Goal: Transaction & Acquisition: Obtain resource

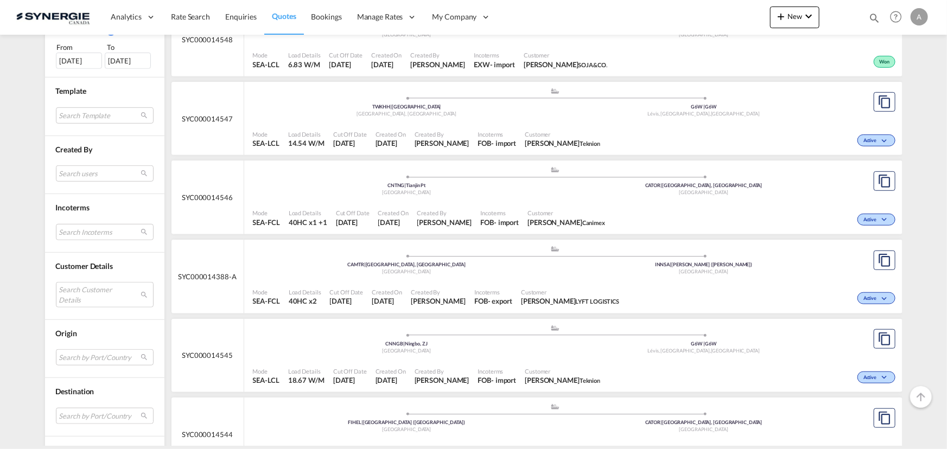
scroll to position [345, 0]
drag, startPoint x: 115, startPoint y: 290, endPoint x: 116, endPoint y: 283, distance: 6.5
click at [115, 290] on md-select "Search Customer Details user name user irina Deriabina i.deriabina@be.steinweg.…" at bounding box center [105, 294] width 98 height 25
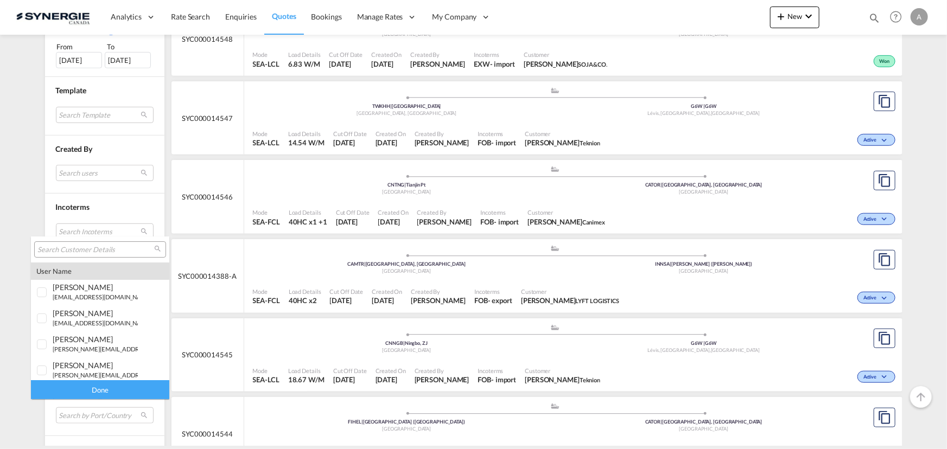
click at [109, 255] on div at bounding box center [100, 249] width 132 height 16
click at [107, 251] on input "search" at bounding box center [95, 250] width 117 height 10
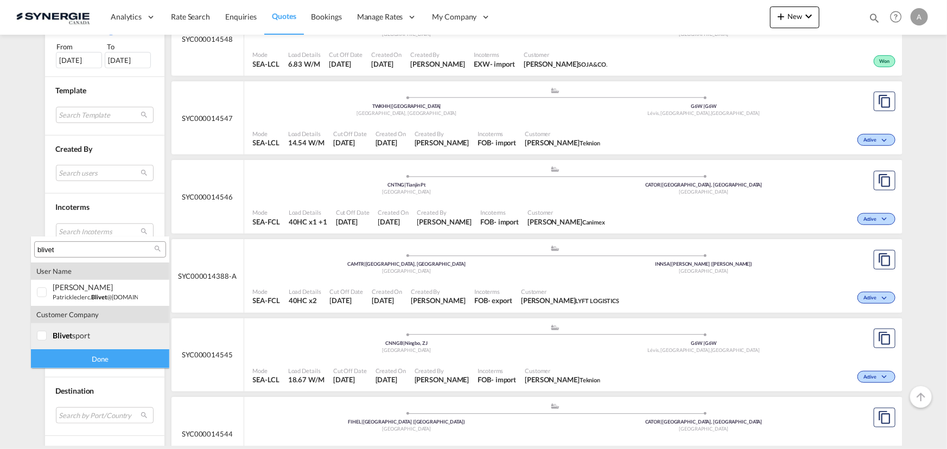
type input "blivet"
click at [77, 340] on md-option "company blivet sport" at bounding box center [100, 336] width 138 height 26
click at [85, 355] on div "Done" at bounding box center [100, 358] width 138 height 19
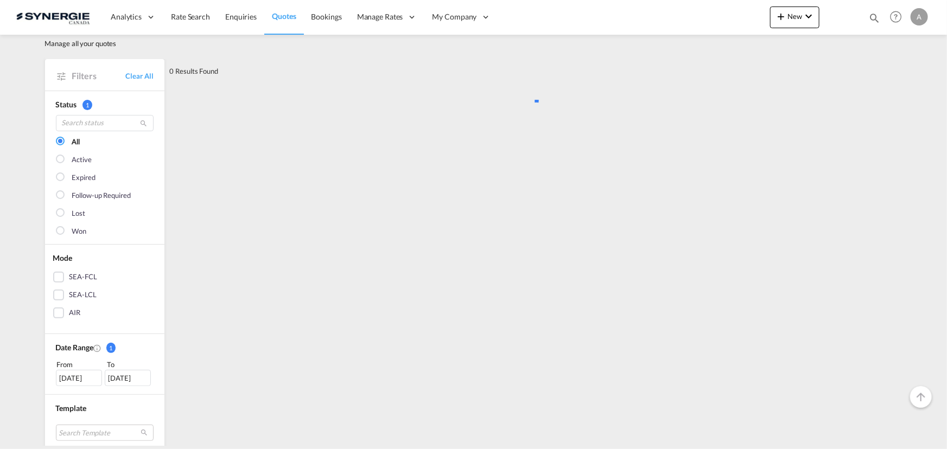
scroll to position [0, 0]
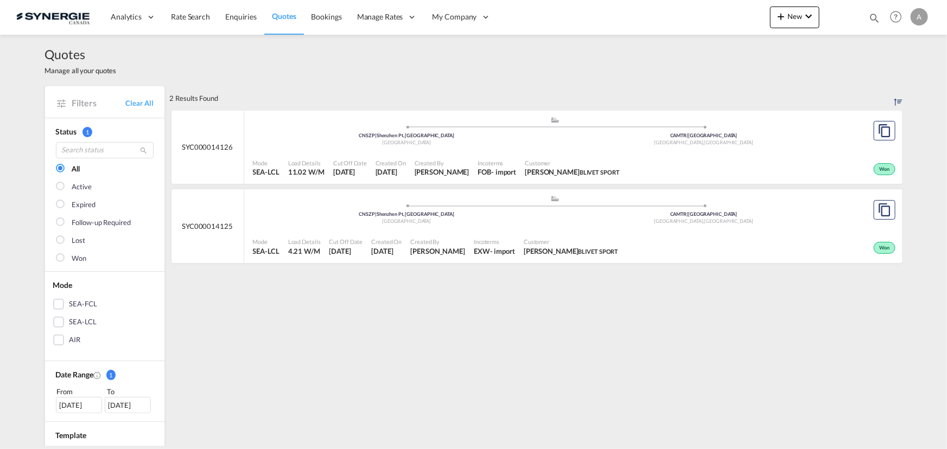
click at [545, 155] on div "Customer PATRICK LECLERC BLIVET SPORT" at bounding box center [572, 168] width 104 height 27
click at [535, 234] on div "Customer PATRICK LECLERC BLIVET SPORT" at bounding box center [571, 246] width 104 height 27
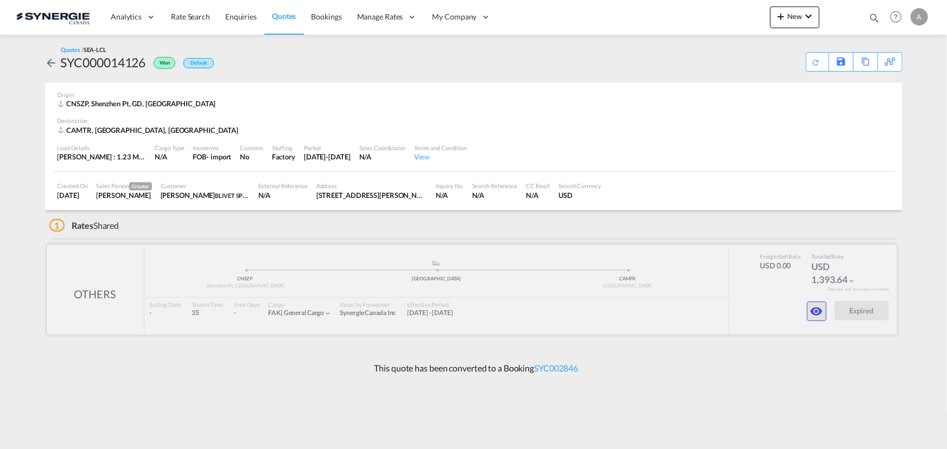
click at [818, 318] on button "button" at bounding box center [817, 312] width 20 height 20
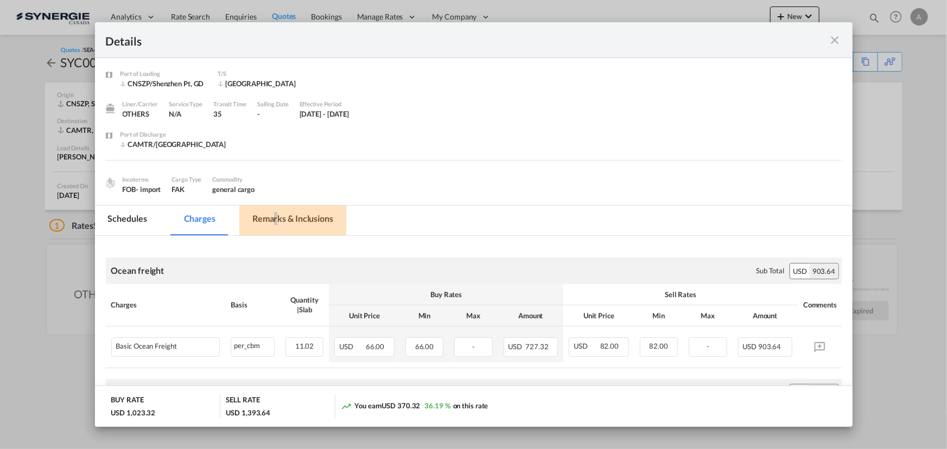
click at [275, 228] on md-tab-item "Remarks & Inclusions" at bounding box center [292, 221] width 107 height 30
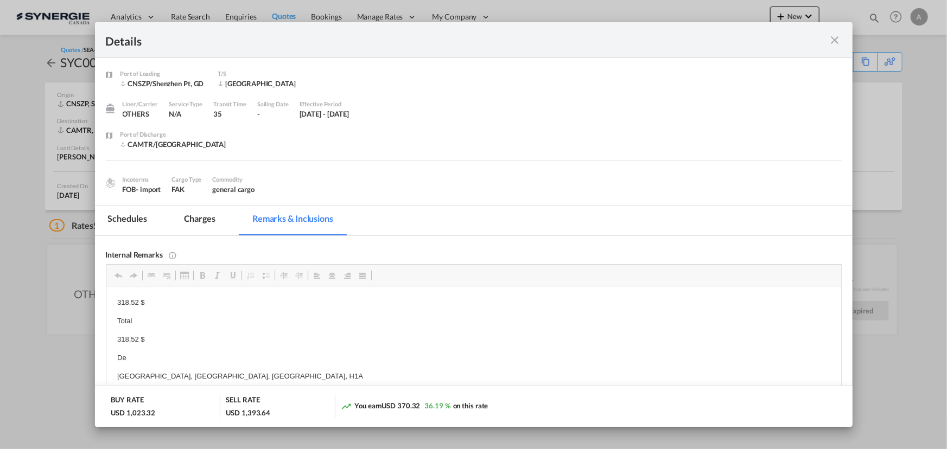
click at [836, 42] on md-icon "icon-close fg-AAA8AD m-0 cursor" at bounding box center [835, 40] width 13 height 13
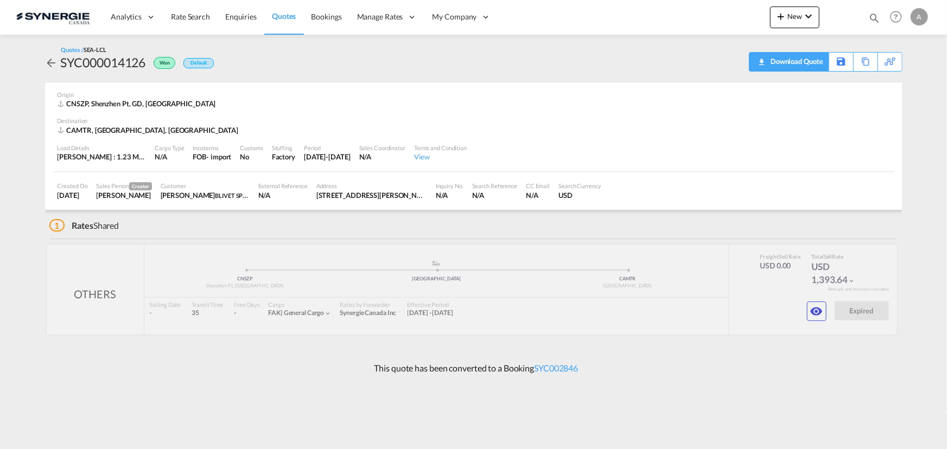
click at [814, 66] on div "Download Quote" at bounding box center [795, 61] width 55 height 17
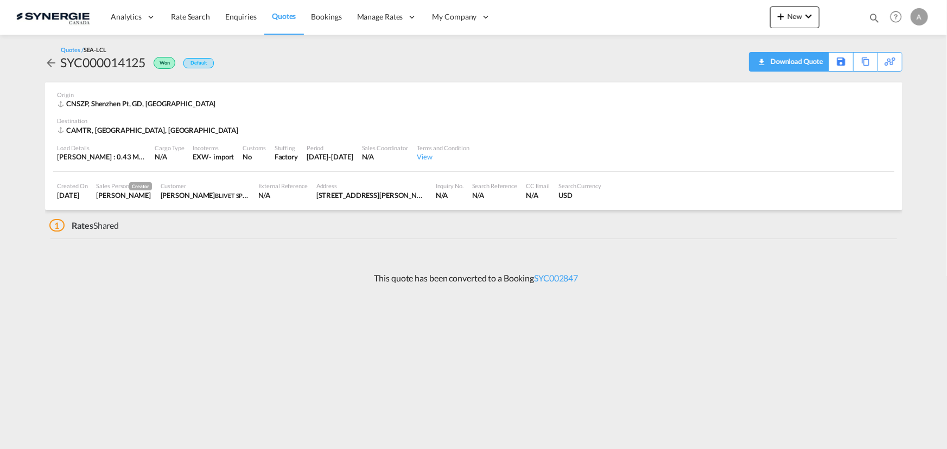
click at [815, 63] on div "Download Quote" at bounding box center [795, 61] width 55 height 17
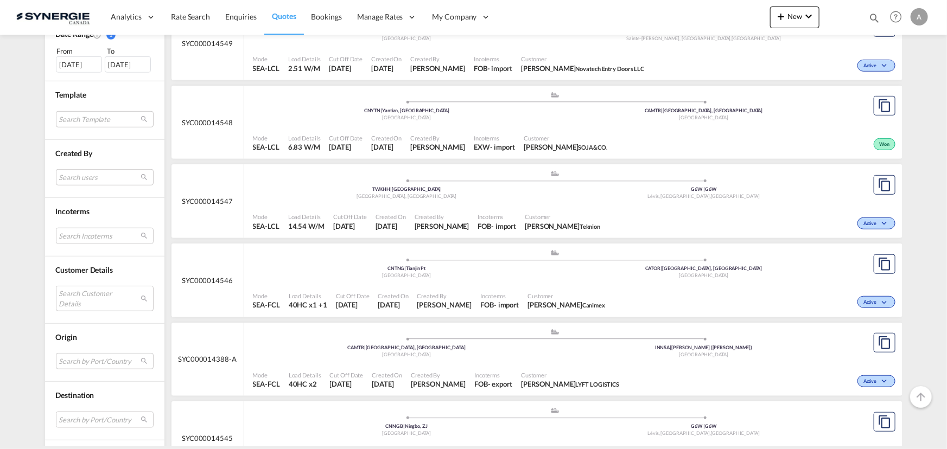
scroll to position [345, 0]
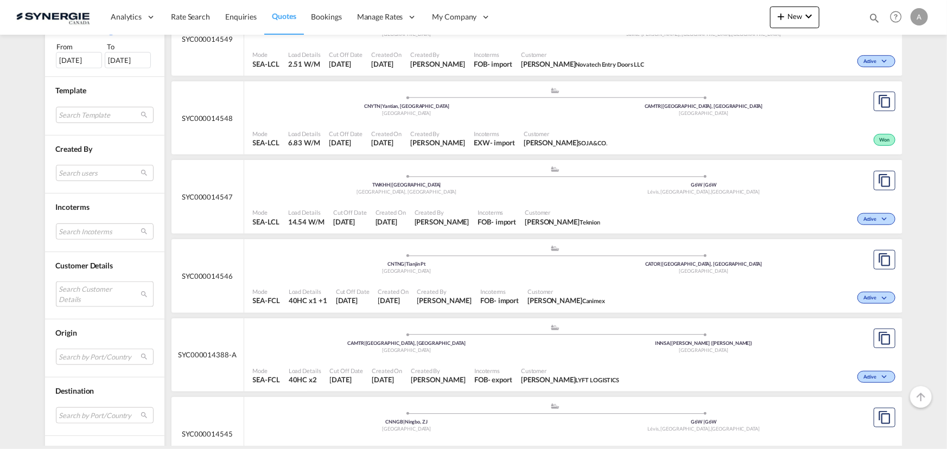
click at [97, 297] on md-select "Search Customer Details user name user irina Deriabina i.deriabina@be.steinweg.…" at bounding box center [105, 294] width 98 height 25
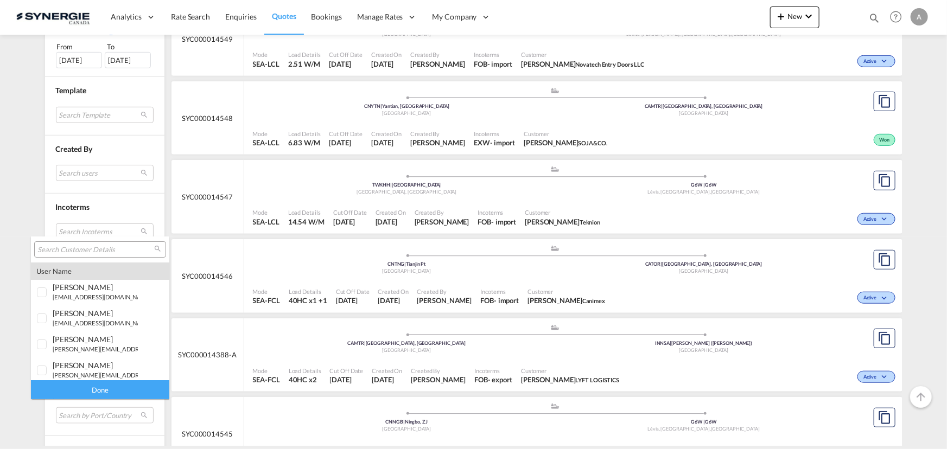
click at [106, 249] on input "search" at bounding box center [95, 250] width 117 height 10
click at [103, 249] on input "search" at bounding box center [95, 250] width 117 height 10
click at [88, 252] on input "search" at bounding box center [95, 250] width 117 height 10
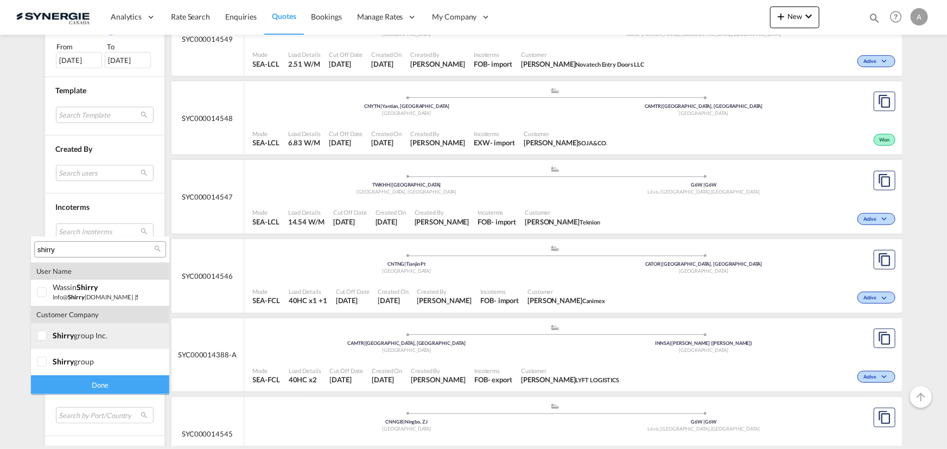
type input "shirry"
click at [48, 336] on div at bounding box center [42, 336] width 11 height 11
click at [48, 357] on div at bounding box center [42, 362] width 11 height 11
click at [87, 388] on div "Done" at bounding box center [100, 385] width 138 height 19
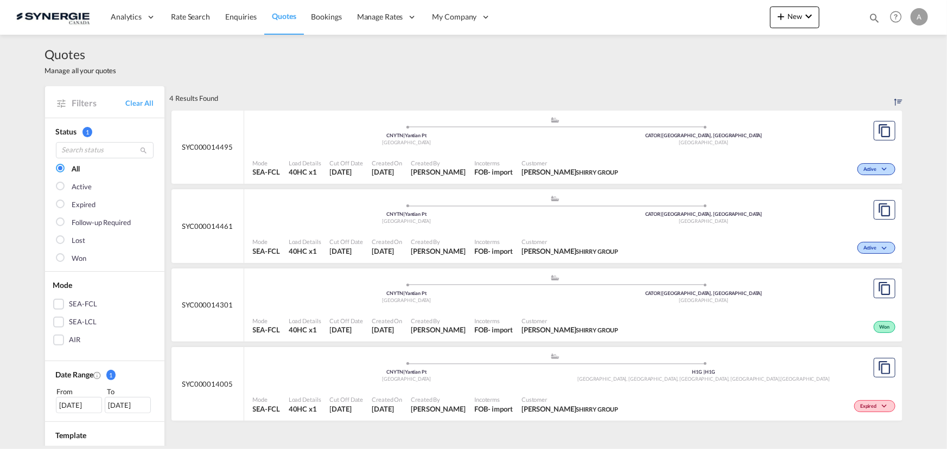
click at [531, 236] on div "Customer Wassin Shirry SHIRRY GROUP" at bounding box center [570, 246] width 106 height 27
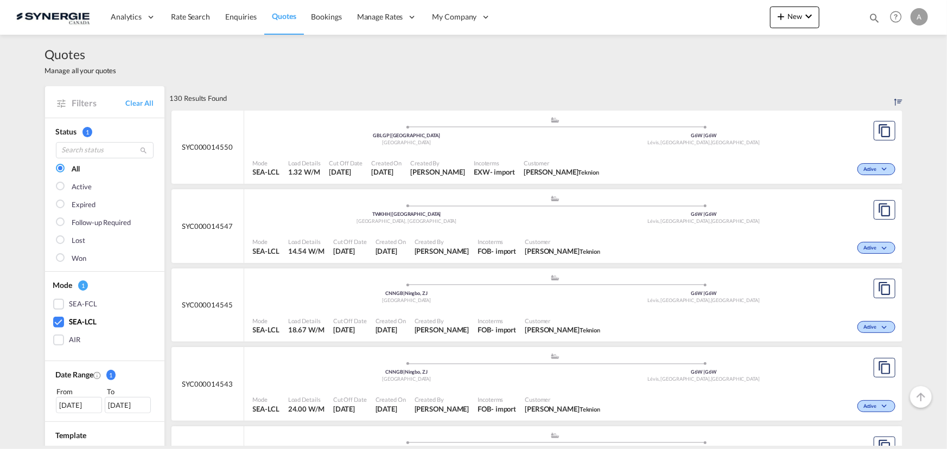
scroll to position [1385, 0]
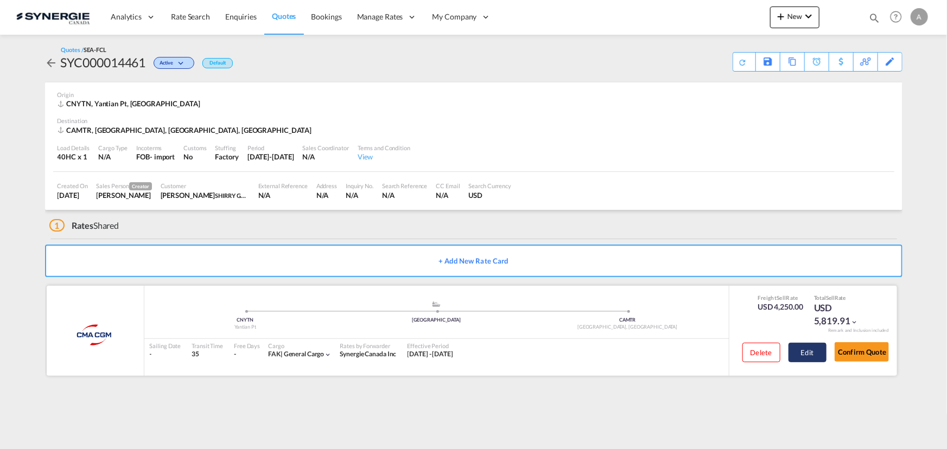
click at [805, 351] on button "Edit" at bounding box center [808, 353] width 38 height 20
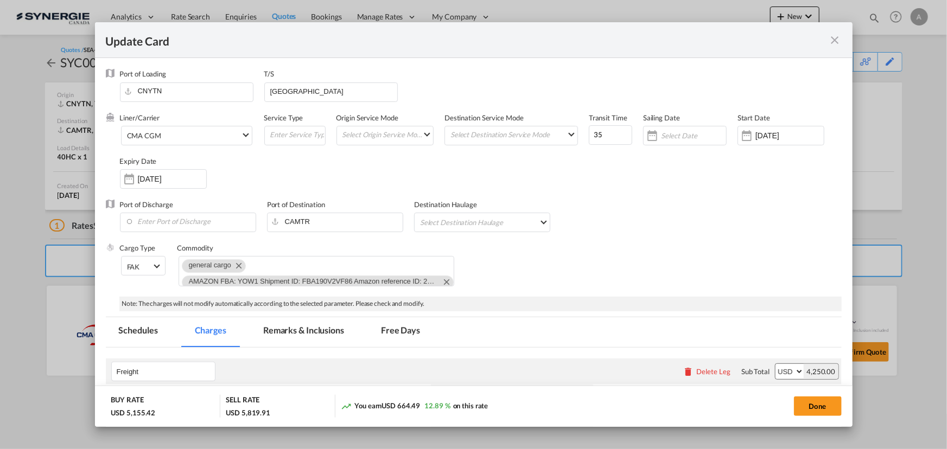
select select "per equipment"
select select "per B/L"
select select "per container"
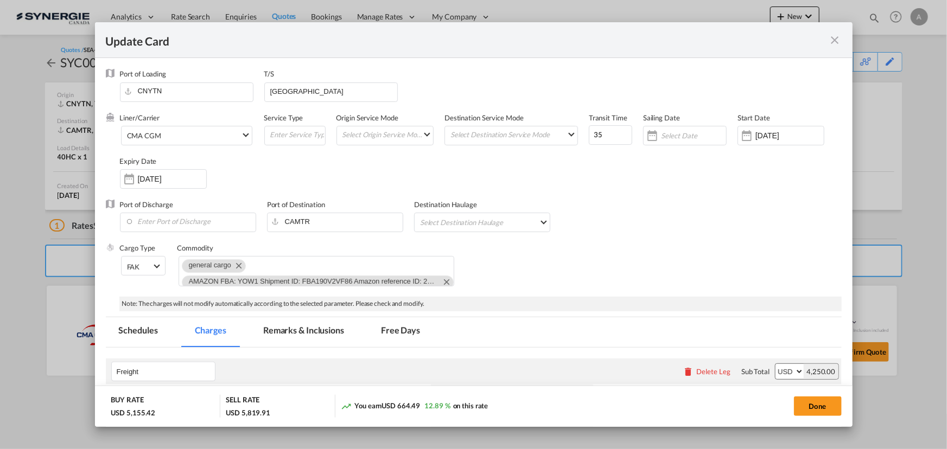
select select "per container"
select select "per shipment"
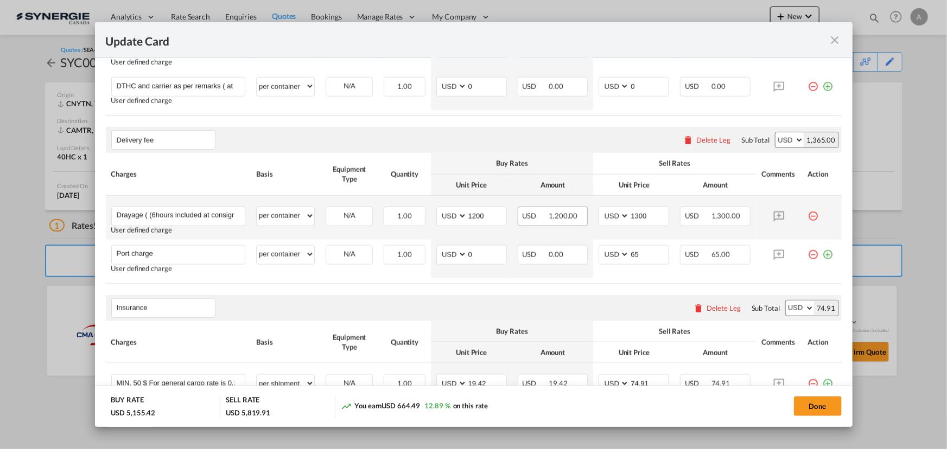
scroll to position [594, 0]
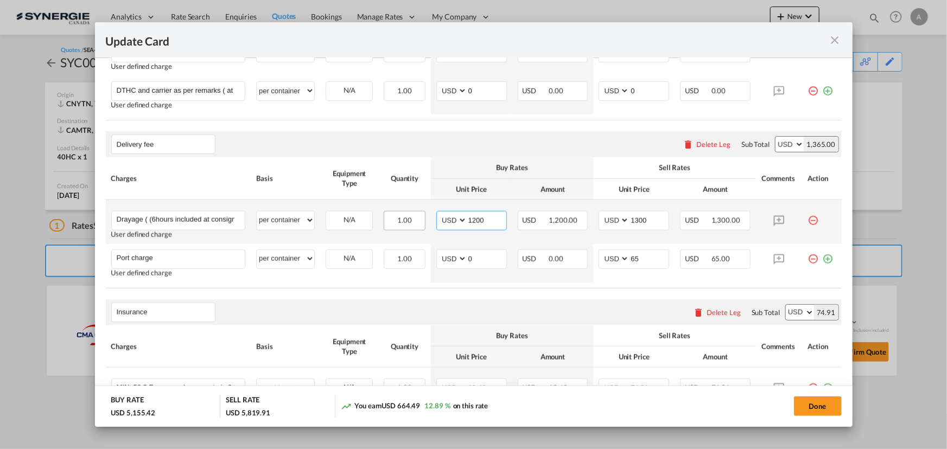
drag, startPoint x: 480, startPoint y: 224, endPoint x: 419, endPoint y: 221, distance: 60.9
click at [426, 222] on tr "Drayage ( (6hours included at consignee for unloading). Please Enter User Defin…" at bounding box center [474, 222] width 736 height 44
type input "1105"
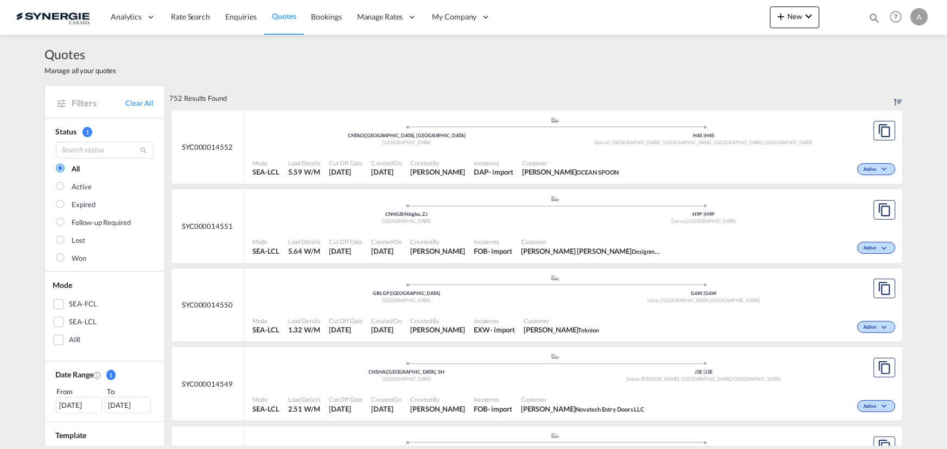
click at [675, 63] on div "Quotes Manage all your quotes" at bounding box center [473, 61] width 857 height 52
click at [873, 16] on md-icon "icon-magnify" at bounding box center [874, 18] width 12 height 12
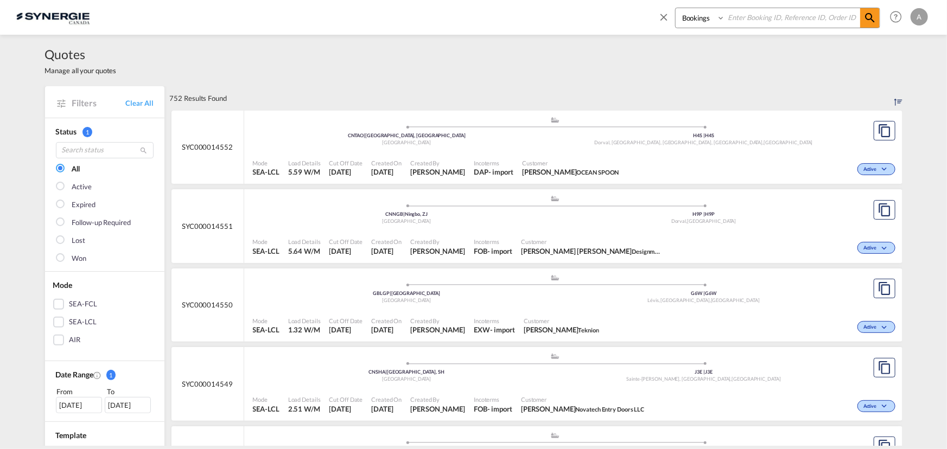
click at [703, 23] on select "Bookings Quotes Enquiries" at bounding box center [702, 18] width 52 height 20
select select "Quotes"
click at [676, 8] on select "Bookings Quotes Enquiries" at bounding box center [702, 18] width 52 height 20
click at [745, 23] on input at bounding box center [792, 17] width 135 height 19
type input "0"
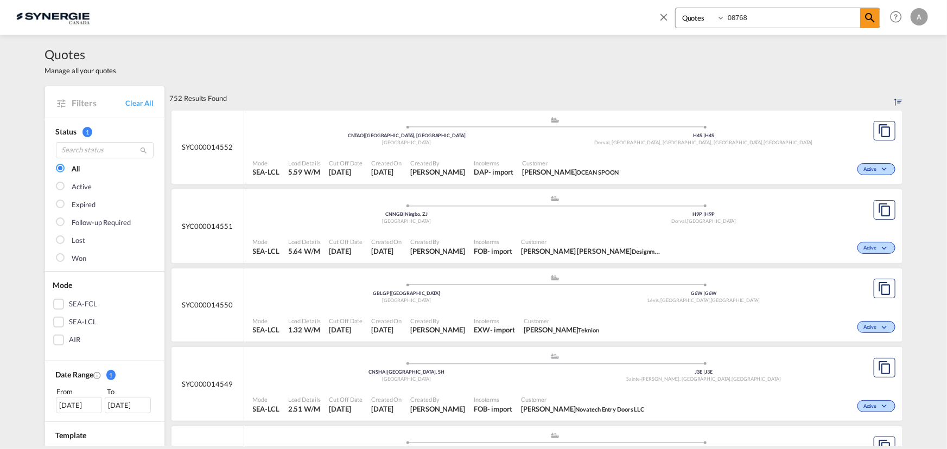
type input "08768"
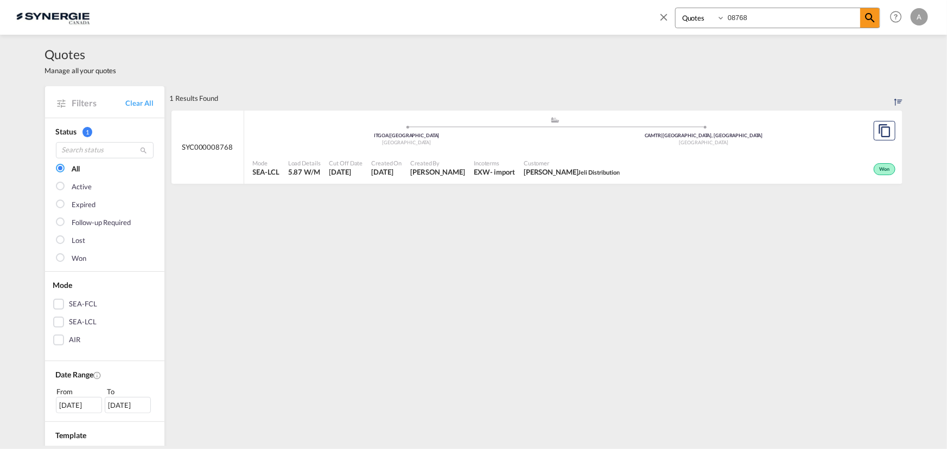
click at [562, 149] on div ".a{fill:#aaa8ad;} .a{fill:#aaa8ad;} ITGOA | Genova Italy CAMTR | Montreal, QC C…" at bounding box center [555, 133] width 605 height 35
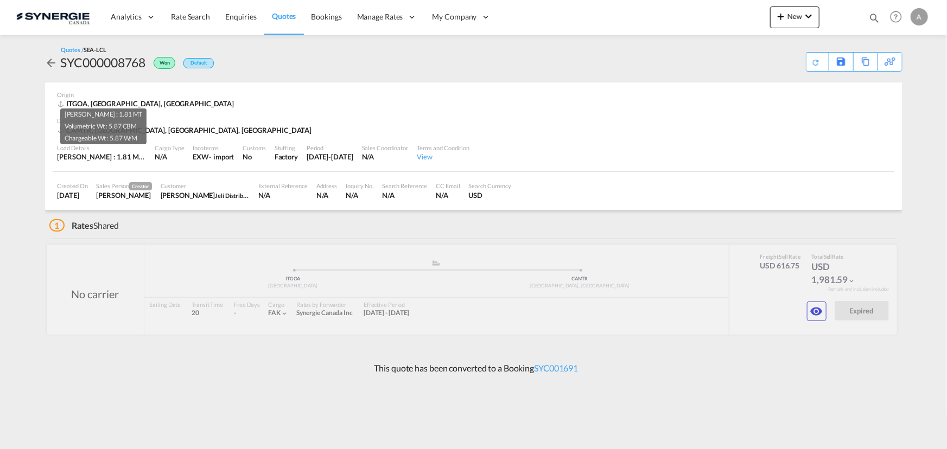
click at [127, 156] on div "[PERSON_NAME] : 1.81 MT | Volumetric Wt : 5.87 CBM | Chargeable Wt : 5.87 W/M" at bounding box center [102, 157] width 89 height 10
click at [819, 311] on md-icon "icon-eye" at bounding box center [816, 311] width 13 height 13
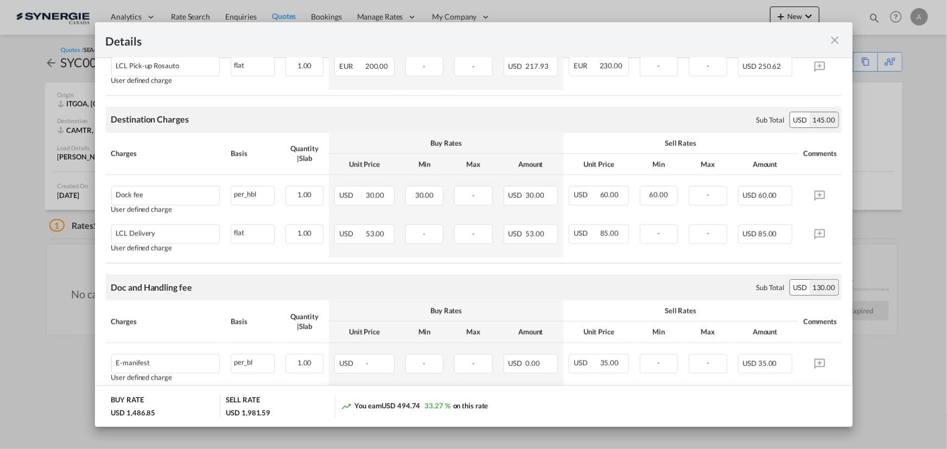
scroll to position [690, 0]
